Goal: Task Accomplishment & Management: Manage account settings

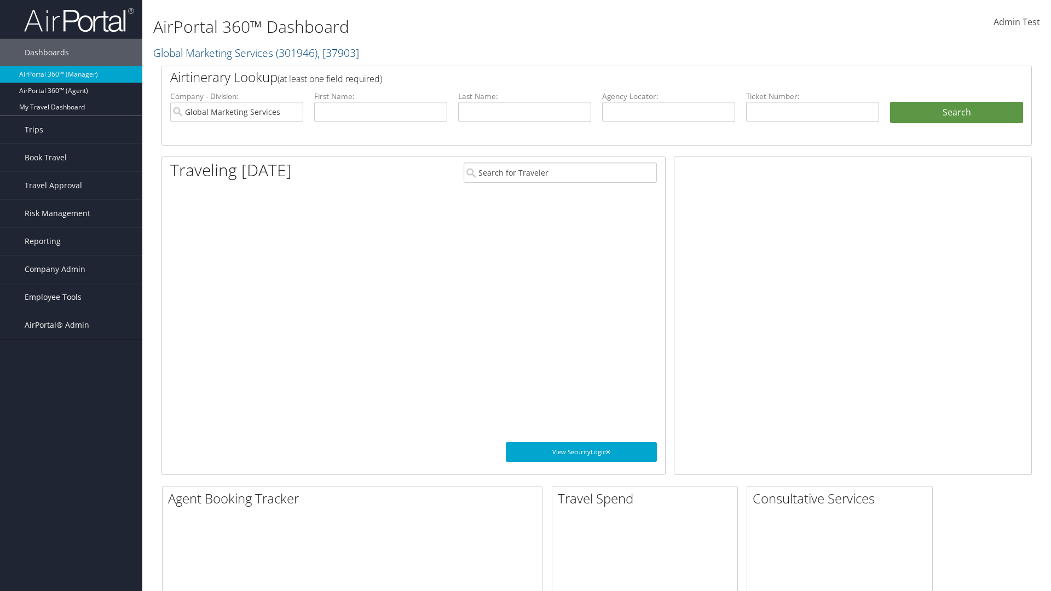
click at [71, 269] on span "Company Admin" at bounding box center [55, 269] width 61 height 27
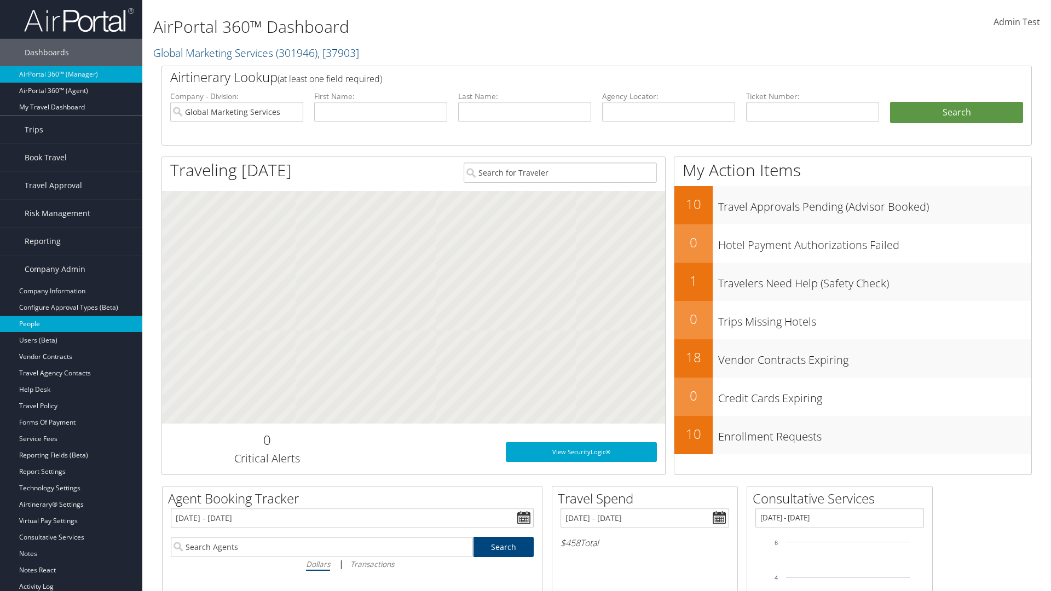
click at [71, 324] on link "People" at bounding box center [71, 324] width 142 height 16
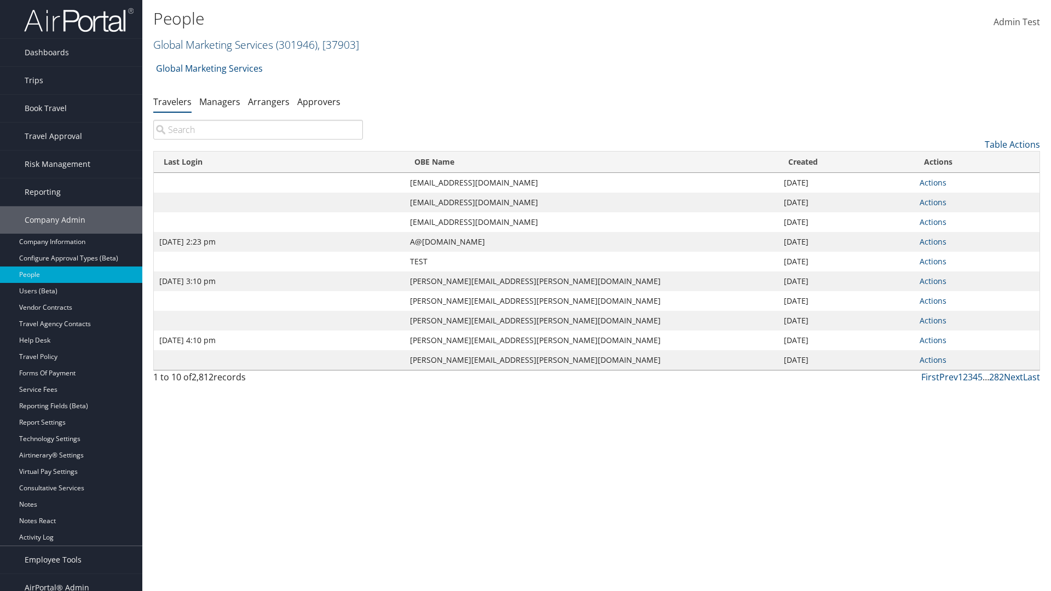
click at [212, 44] on link "Global Marketing Services ( 301946 ) , [ 37903 ]" at bounding box center [256, 44] width 206 height 15
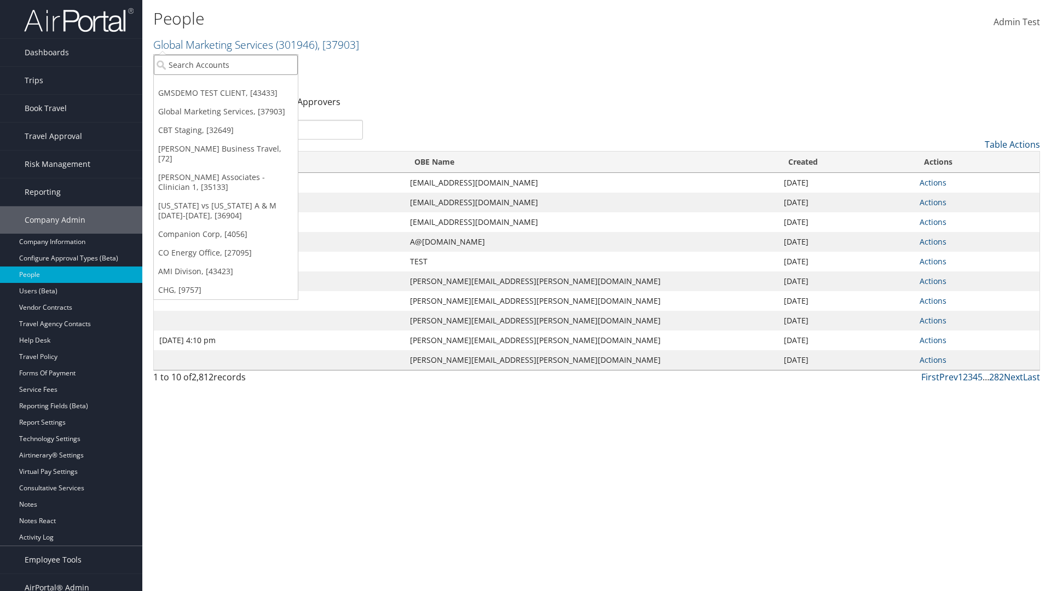
click at [226, 65] on input "search" at bounding box center [226, 65] width 144 height 20
type input "Global Marketing Services"
click at [236, 85] on div "Global Marketing Services (301946), [37903]" at bounding box center [236, 85] width 176 height 10
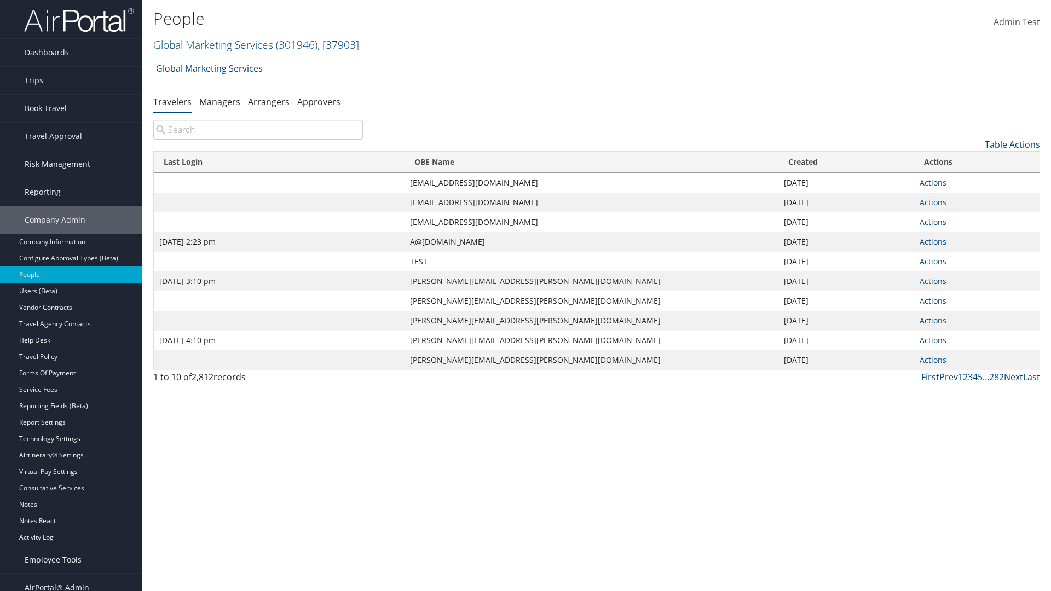
click at [258, 130] on input "search" at bounding box center [258, 130] width 210 height 20
type input "[DATE] 2:23 pm"
